Goal: Task Accomplishment & Management: Complete application form

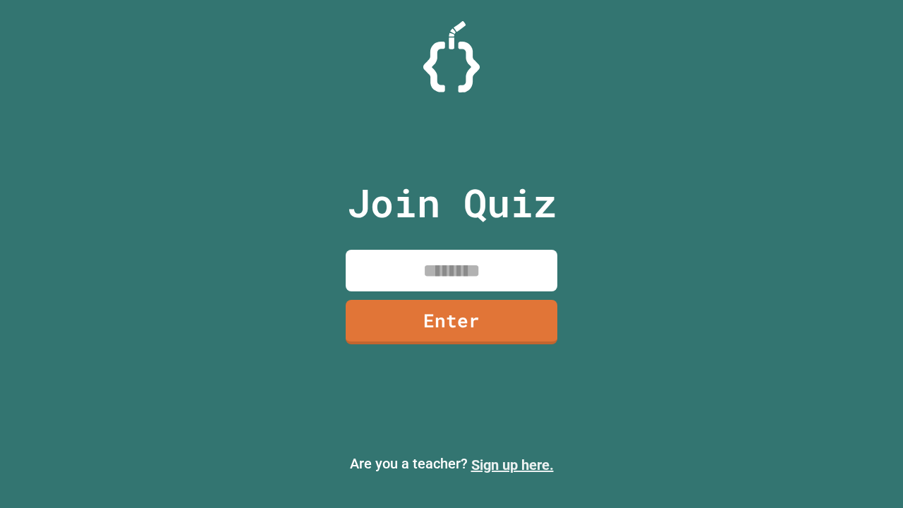
click at [512, 465] on link "Sign up here." at bounding box center [512, 464] width 83 height 17
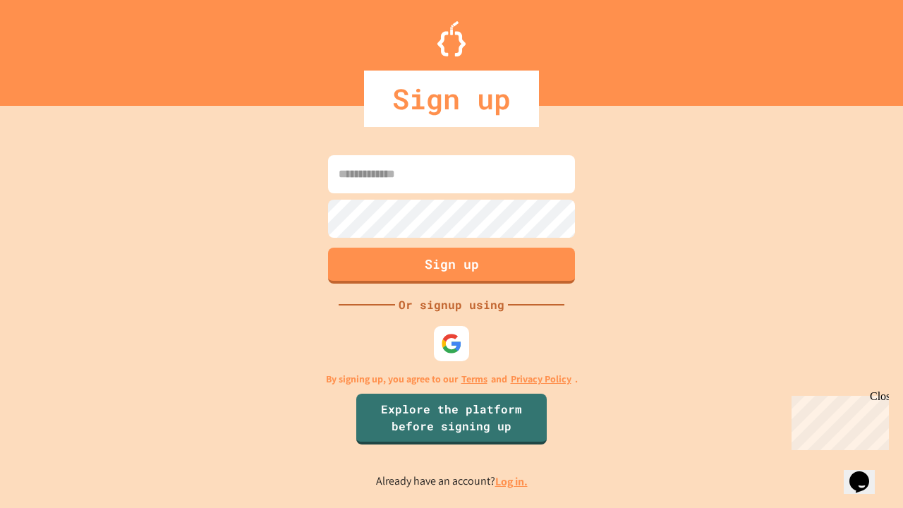
click at [512, 481] on link "Log in." at bounding box center [511, 481] width 32 height 15
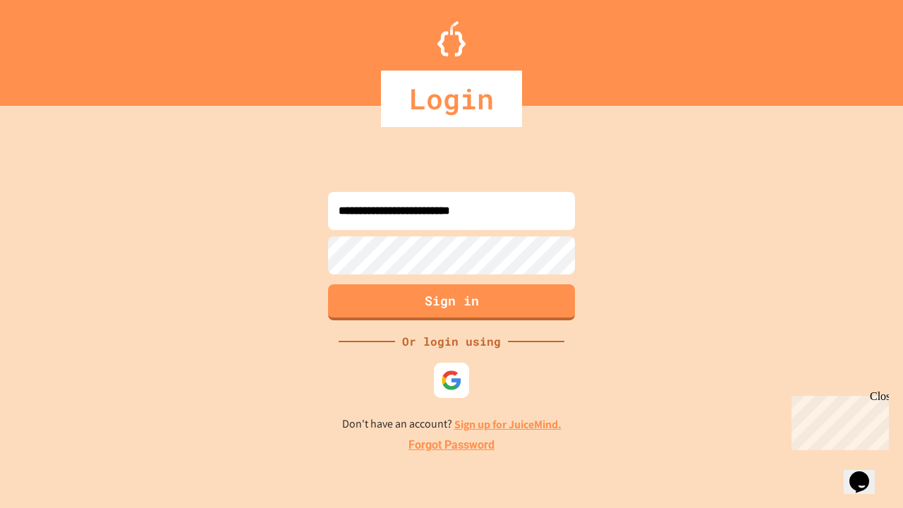
type input "**********"
